Goal: Check status: Check status

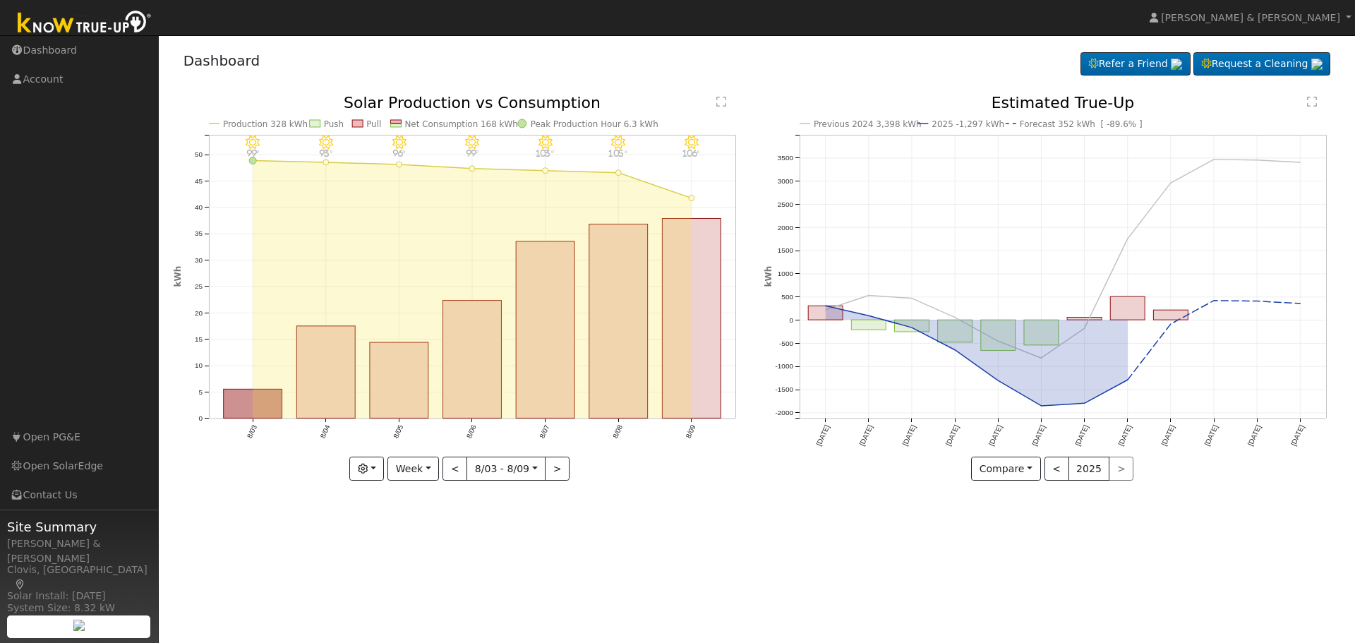
click at [684, 312] on rect "onclick=""" at bounding box center [691, 319] width 59 height 200
click at [269, 51] on div "Dashboard Refer a Friend Request a Cleaning Refer a Friend" at bounding box center [757, 63] width 1167 height 43
click at [0, 0] on div at bounding box center [0, 0] width 0 height 0
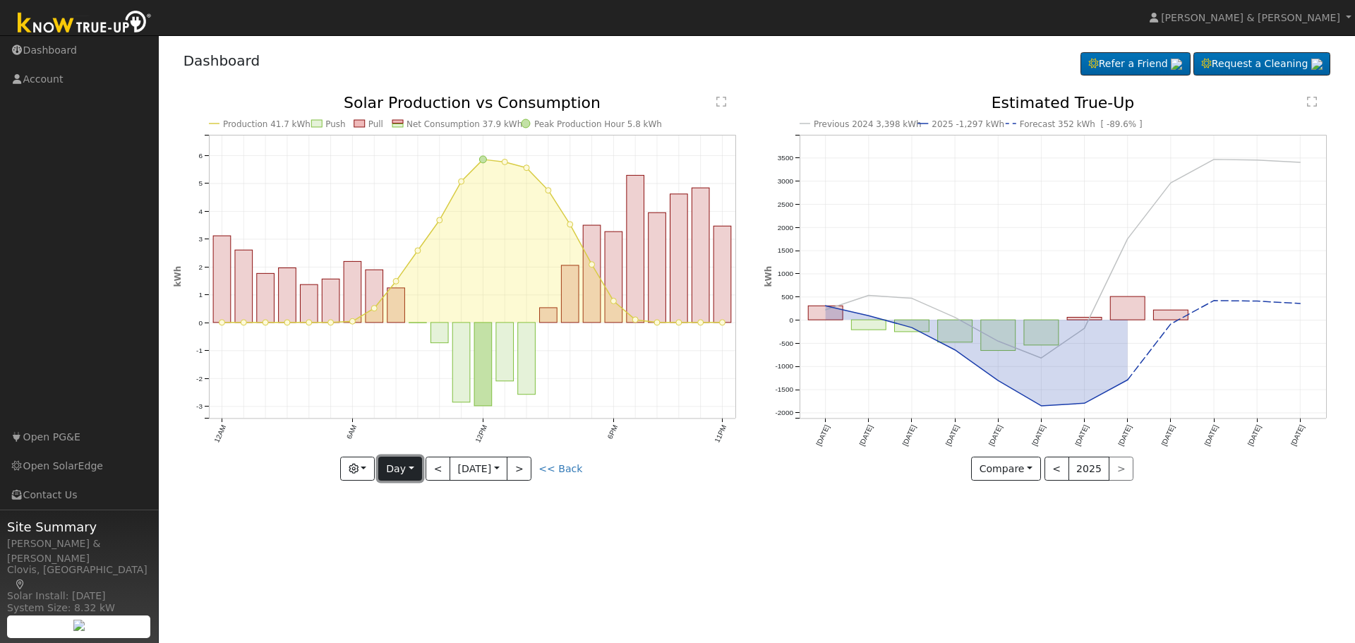
click at [414, 476] on button "Day" at bounding box center [400, 468] width 44 height 24
click at [420, 521] on link "Week" at bounding box center [428, 518] width 98 height 20
type input "[DATE]"
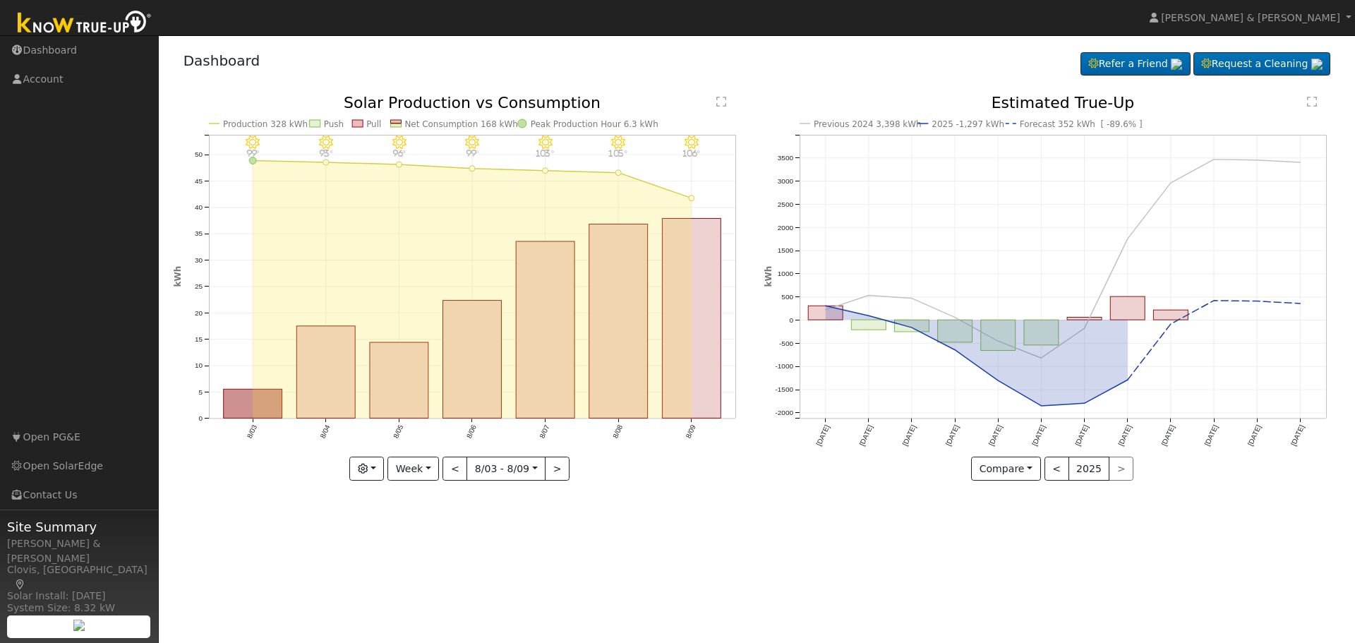
click at [1110, 466] on div "< 2025 >" at bounding box center [1089, 468] width 90 height 24
click at [1049, 474] on button "<" at bounding box center [1056, 468] width 25 height 24
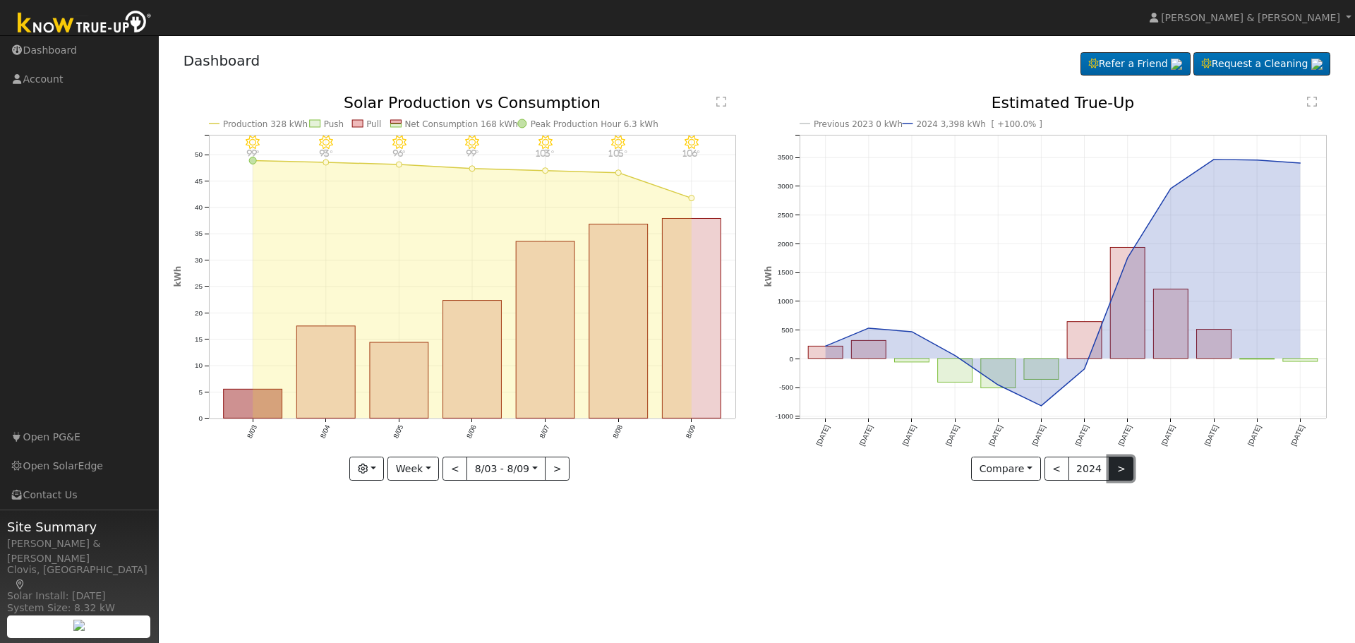
click at [1122, 473] on button ">" at bounding box center [1120, 468] width 25 height 24
